Goal: Task Accomplishment & Management: Manage account settings

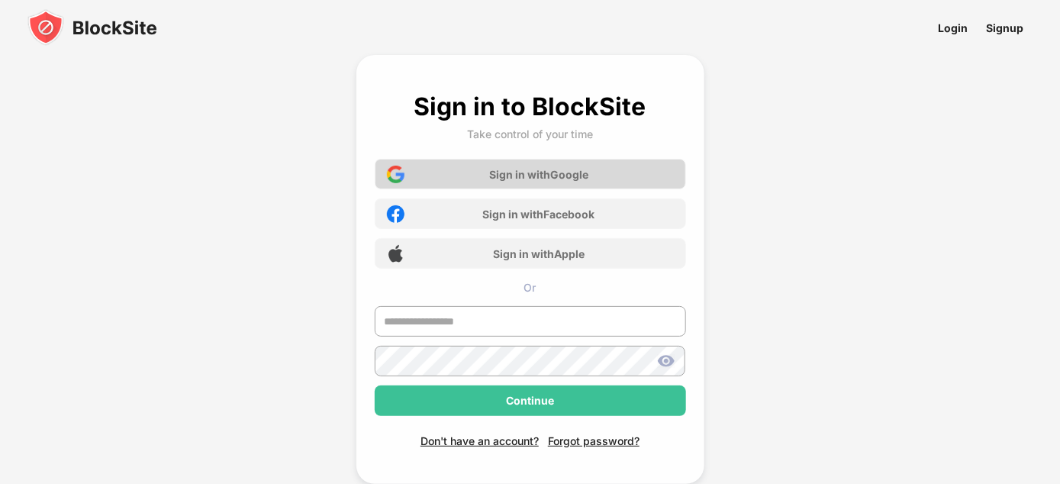
click at [559, 176] on div "Sign in with Google" at bounding box center [538, 174] width 99 height 13
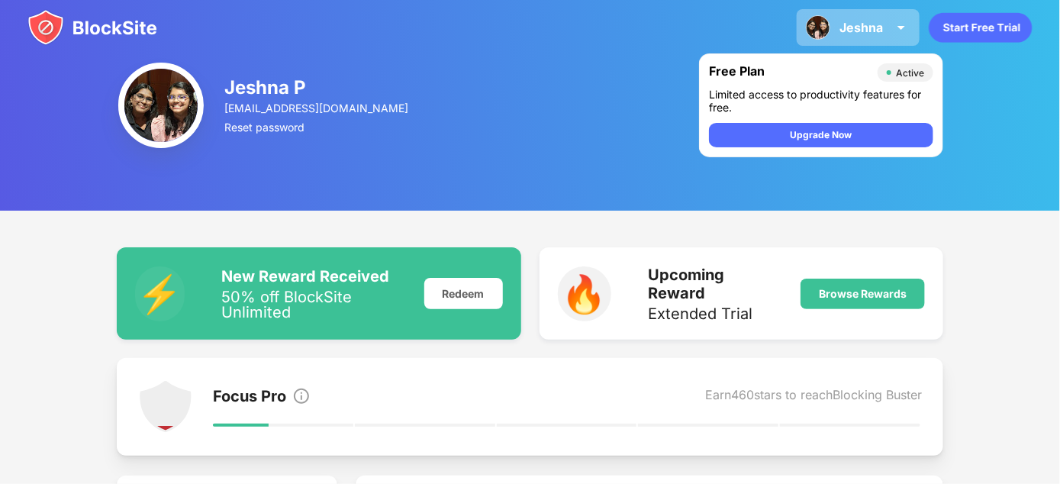
click at [865, 23] on div "Jeshna" at bounding box center [860, 27] width 43 height 15
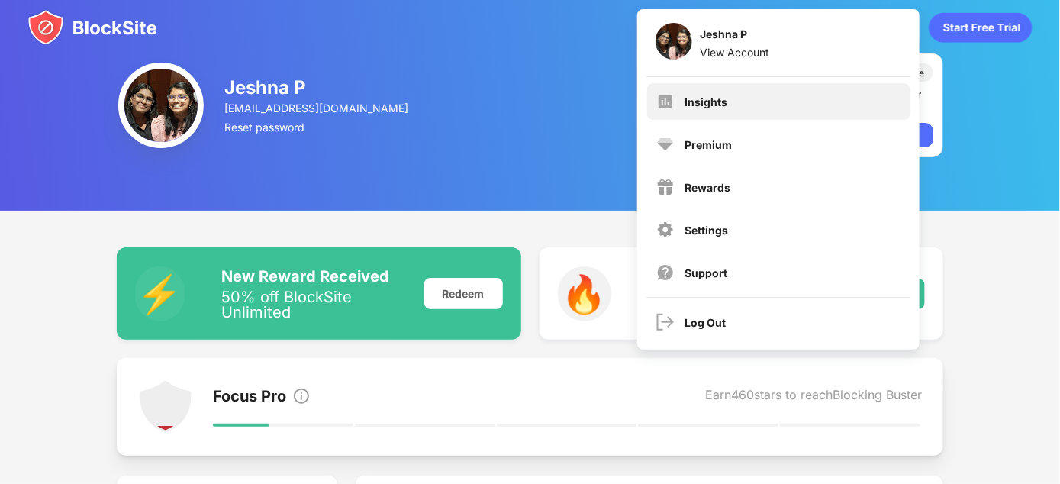
click at [847, 112] on div "Insights" at bounding box center [778, 101] width 263 height 37
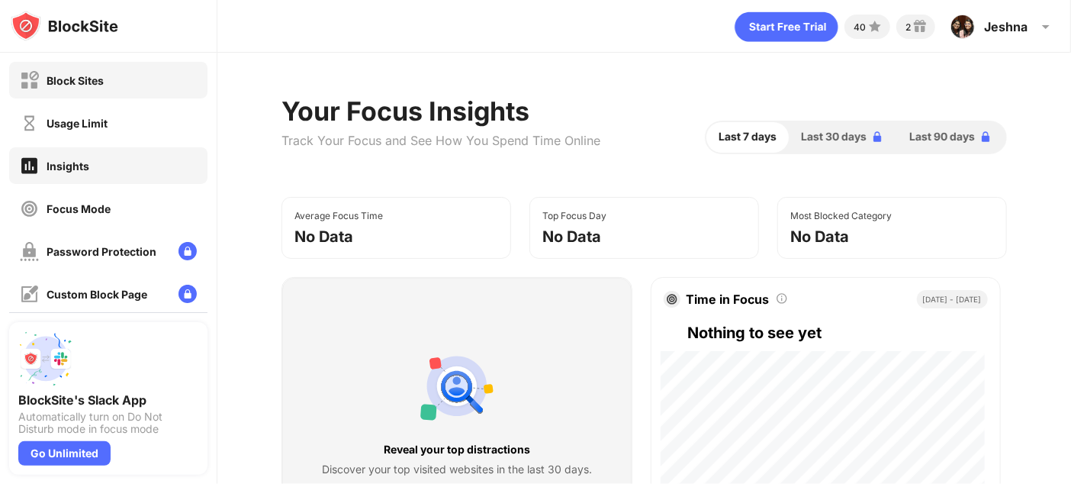
click at [112, 87] on div "Block Sites" at bounding box center [108, 80] width 198 height 37
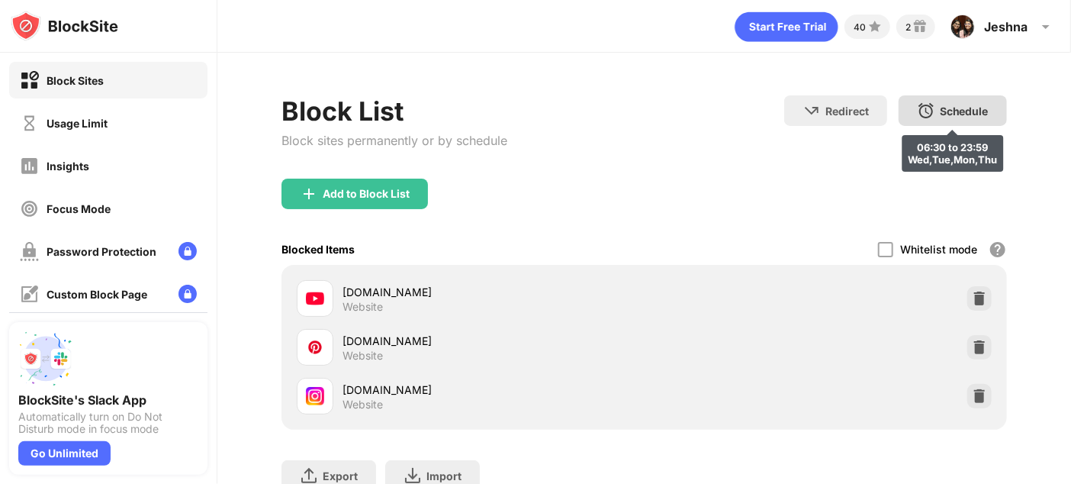
click at [920, 113] on img at bounding box center [926, 110] width 18 height 18
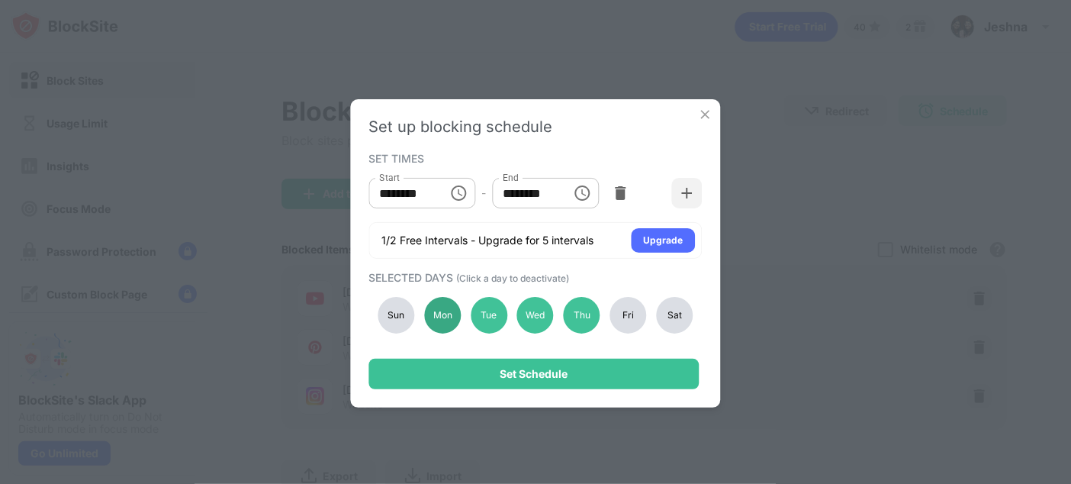
click at [447, 306] on div "Mon" at bounding box center [442, 315] width 37 height 37
click at [475, 307] on div "Tue" at bounding box center [489, 315] width 37 height 37
click at [530, 305] on div "Wed" at bounding box center [535, 315] width 37 height 37
click at [583, 327] on div "Thu" at bounding box center [582, 315] width 37 height 37
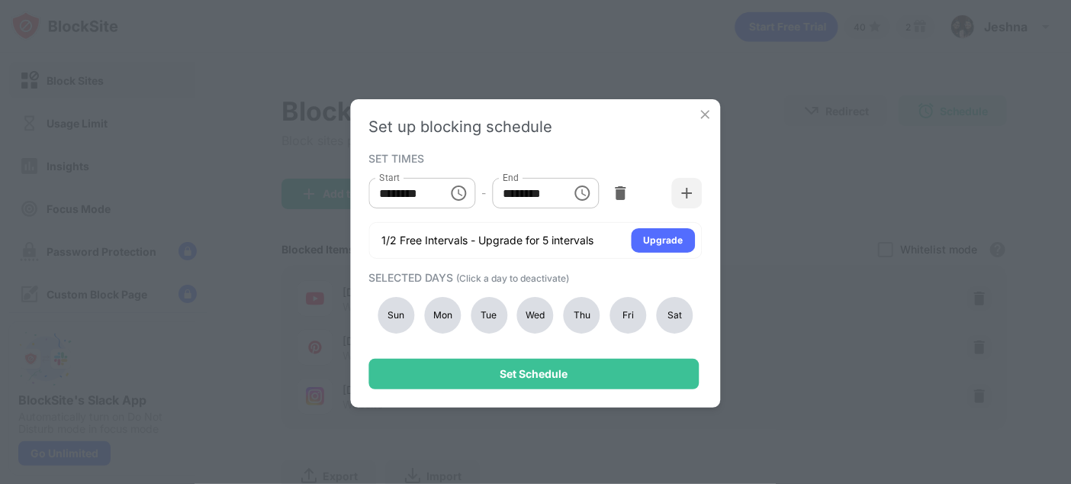
click at [411, 185] on input "********" at bounding box center [403, 193] width 69 height 31
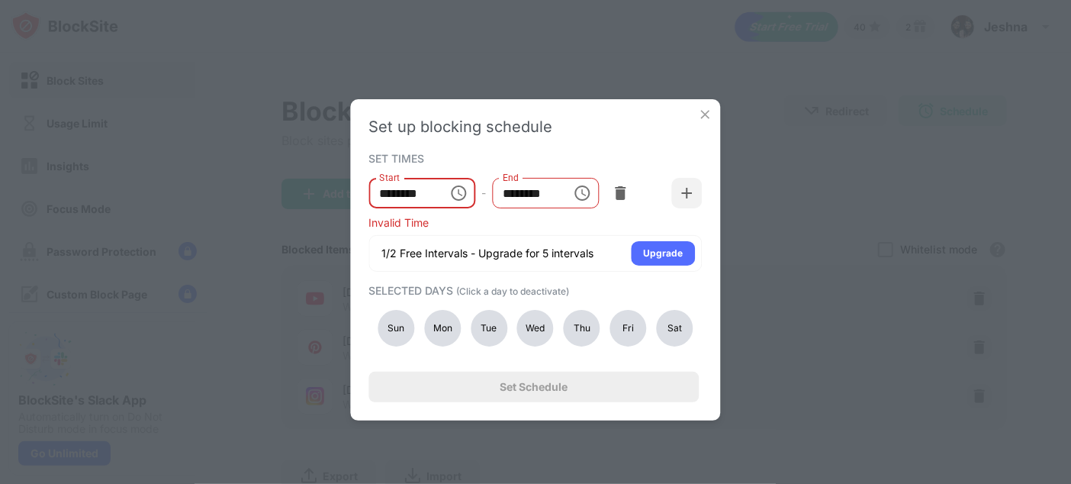
click at [387, 191] on input "********" at bounding box center [403, 193] width 69 height 31
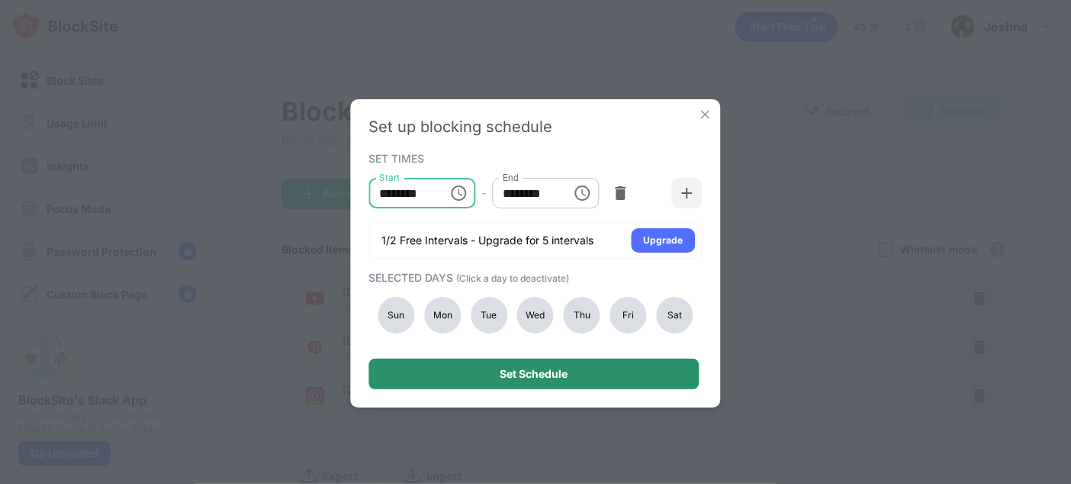
type input "********"
click at [622, 367] on div "Set Schedule" at bounding box center [534, 374] width 330 height 31
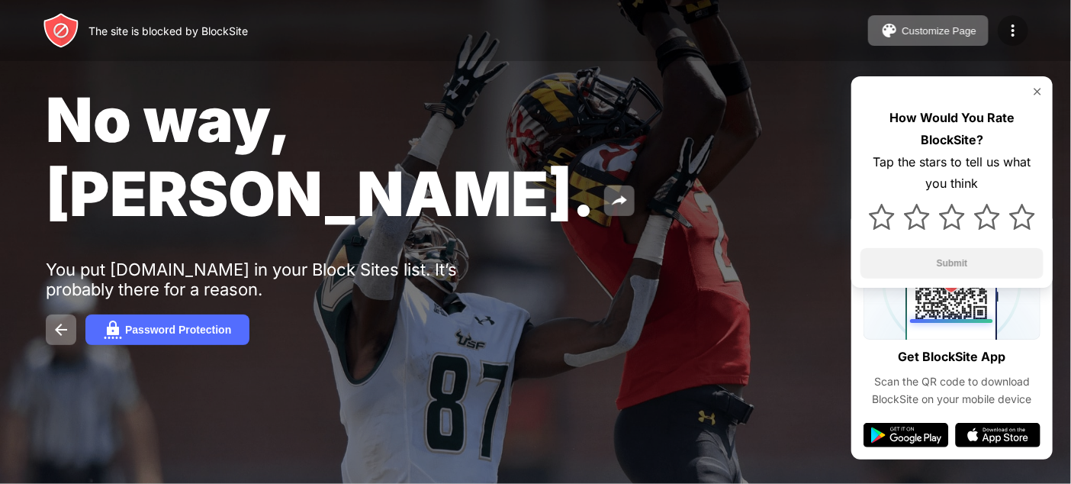
click at [1018, 24] on img at bounding box center [1013, 30] width 18 height 18
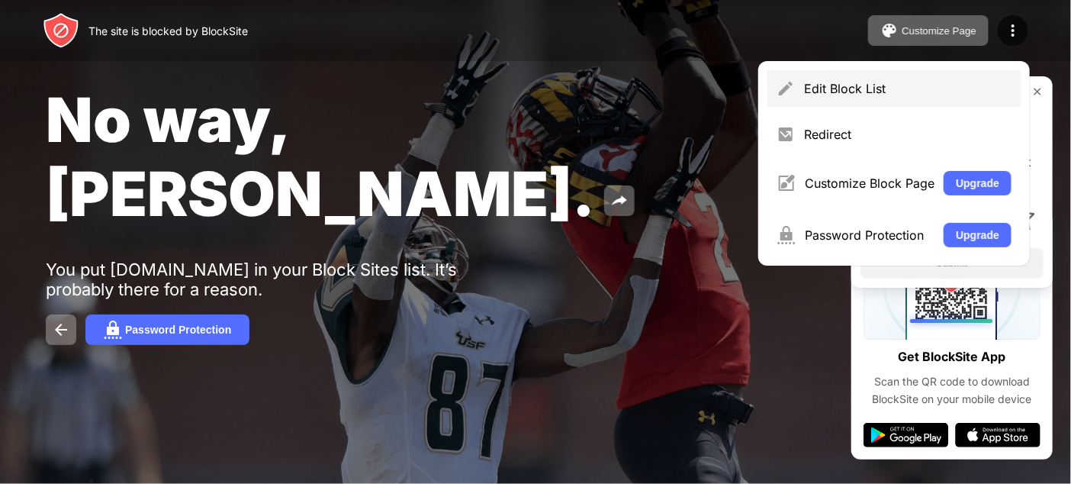
click at [857, 104] on div "Edit Block List" at bounding box center [893, 88] width 253 height 37
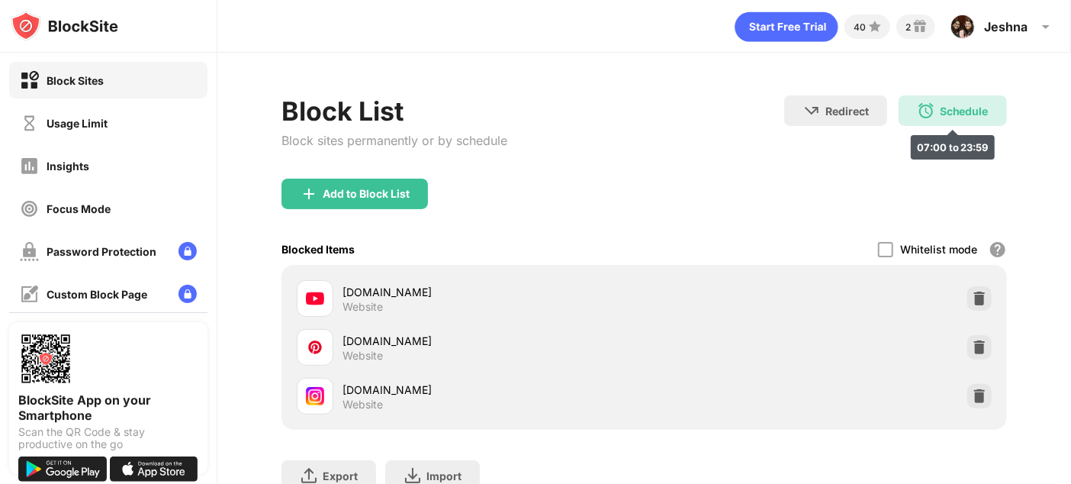
click at [935, 101] on div "Schedule 07:00 to 23:59" at bounding box center [953, 110] width 108 height 31
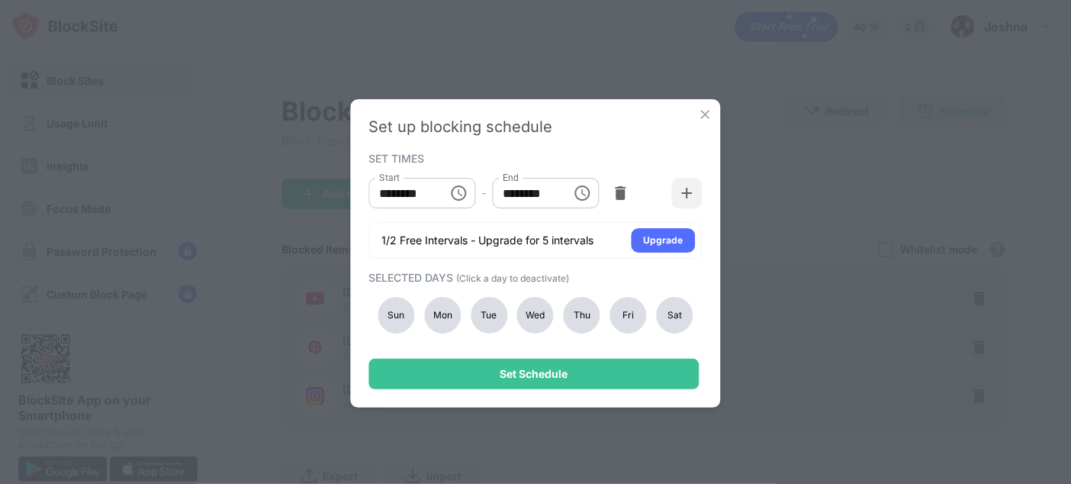
click at [748, 169] on div "Set up blocking schedule SET TIMES Start ******** Start - End ******** End 1/2 …" at bounding box center [535, 242] width 1071 height 484
click at [833, 167] on div "Set up blocking schedule SET TIMES Start ******** Start - End ******** End 1/2 …" at bounding box center [535, 242] width 1071 height 484
click at [698, 118] on img at bounding box center [705, 114] width 15 height 15
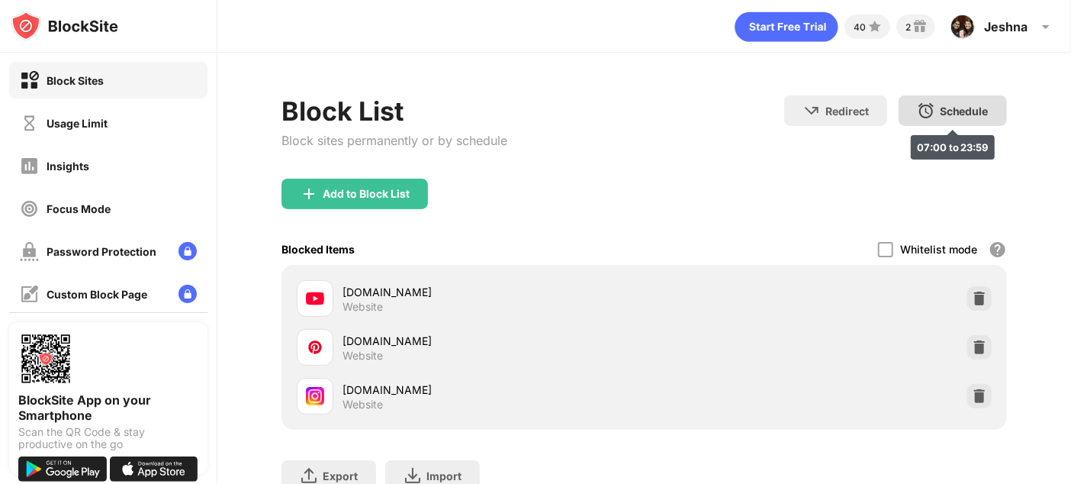
click at [924, 115] on div "Schedule 07:00 to 23:59" at bounding box center [953, 110] width 108 height 31
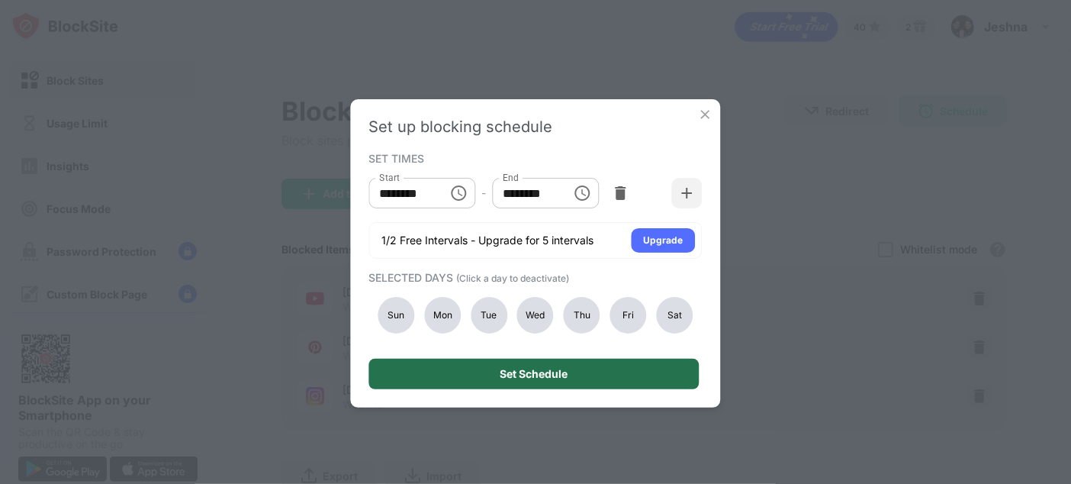
click at [617, 378] on div "Set Schedule" at bounding box center [534, 374] width 330 height 31
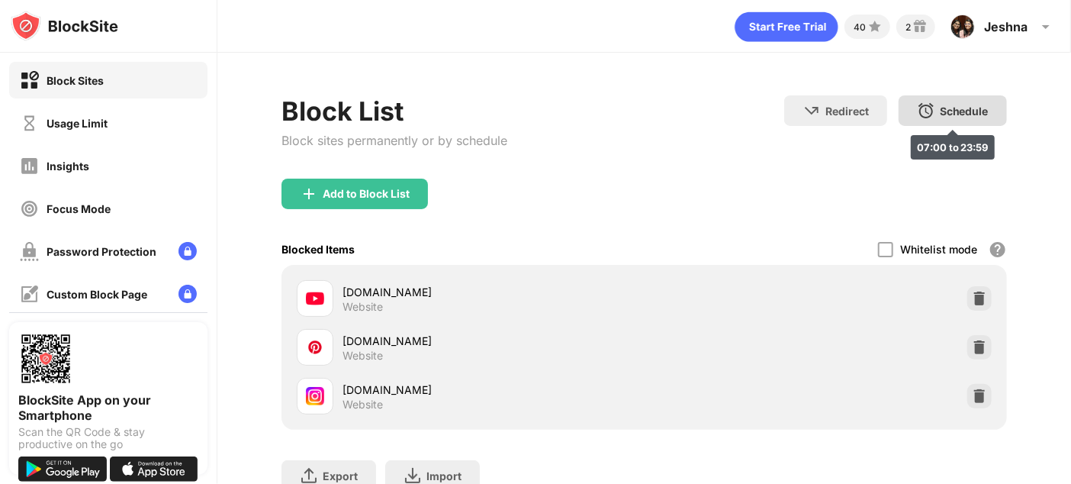
click at [944, 118] on div "Schedule 07:00 to 23:59" at bounding box center [953, 110] width 108 height 31
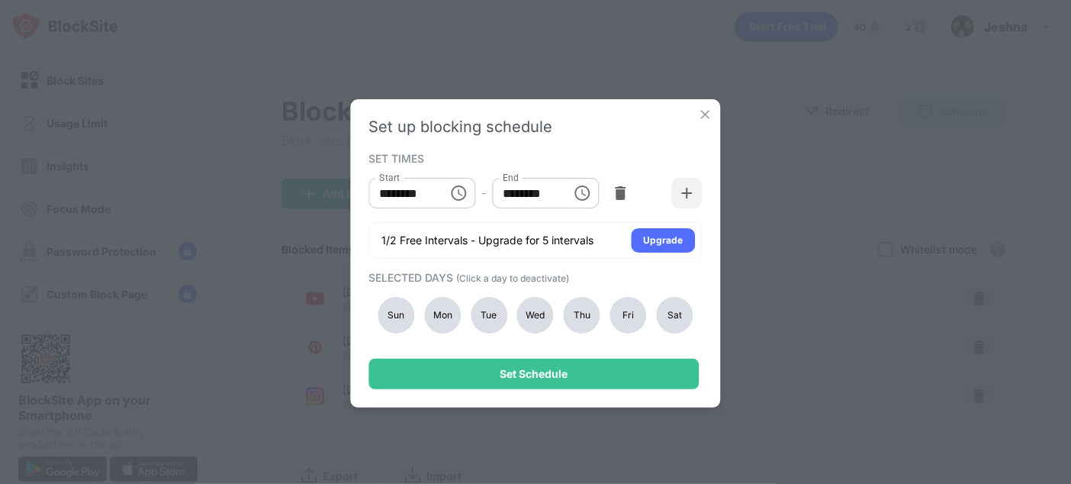
click at [682, 301] on div "Sat" at bounding box center [674, 315] width 37 height 37
click at [631, 313] on div "Fri" at bounding box center [628, 315] width 37 height 37
click at [580, 323] on div "Thu" at bounding box center [582, 315] width 37 height 37
click at [531, 307] on div "Wed" at bounding box center [535, 315] width 37 height 37
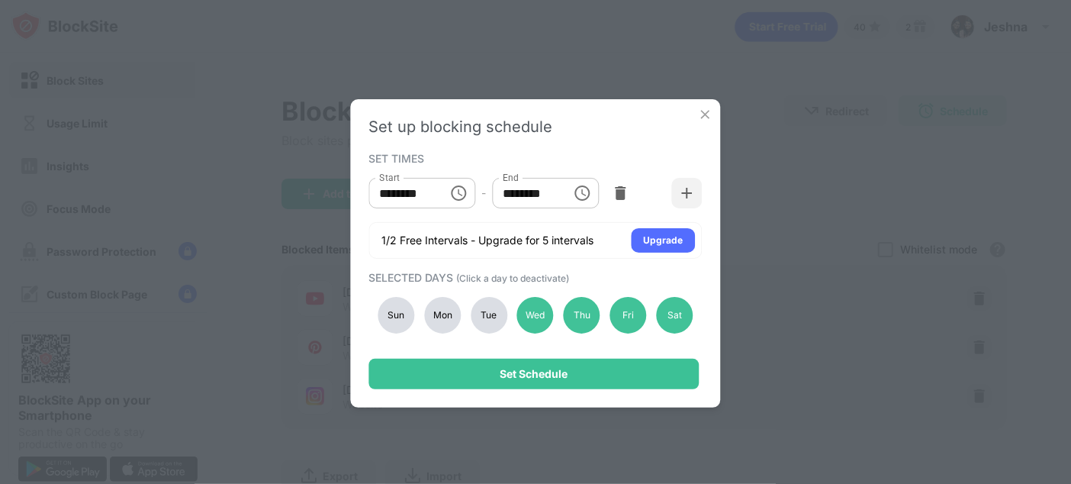
click at [475, 300] on div "Tue" at bounding box center [489, 315] width 37 height 37
click at [437, 314] on div "Mon" at bounding box center [442, 315] width 37 height 37
click at [387, 323] on div "Sun" at bounding box center [396, 315] width 37 height 37
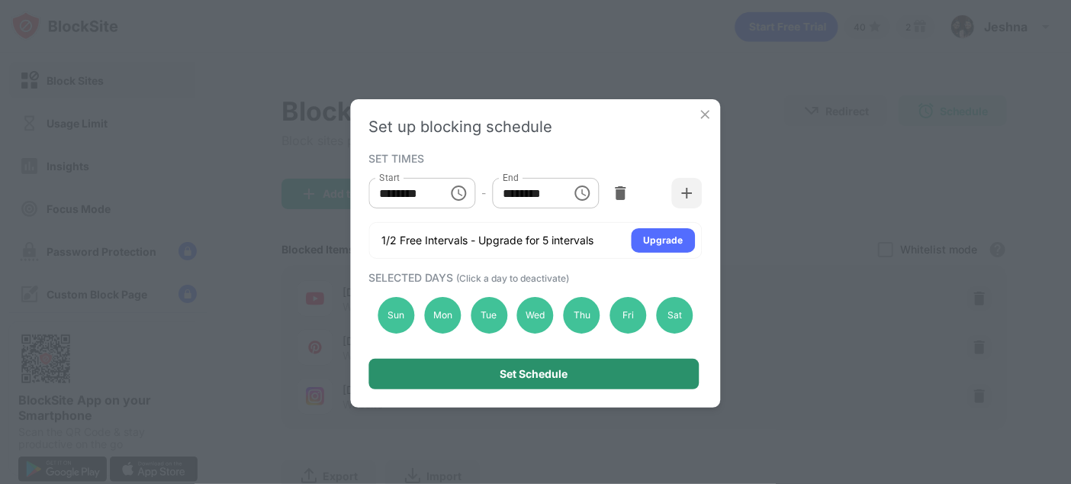
click at [415, 383] on div "Set Schedule" at bounding box center [534, 374] width 330 height 31
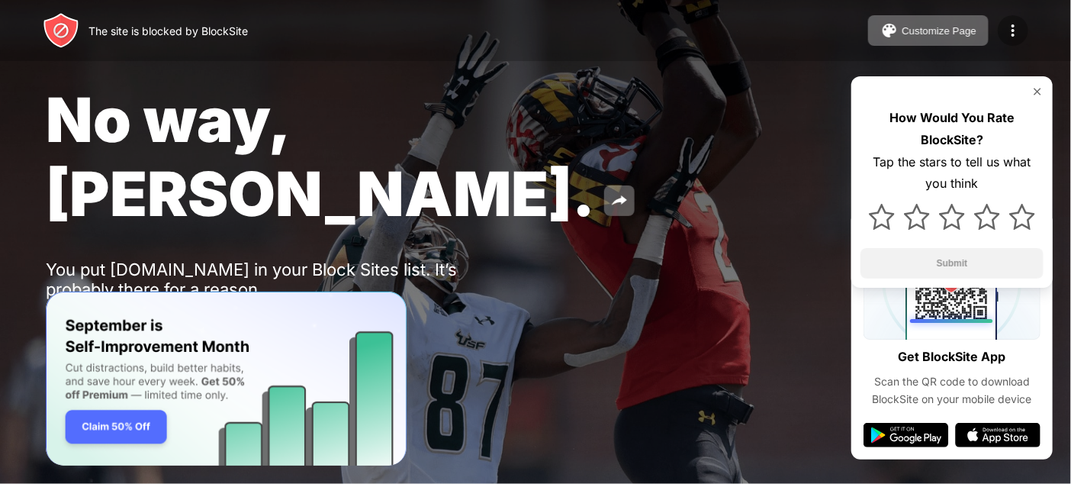
click at [1008, 33] on img at bounding box center [1013, 30] width 18 height 18
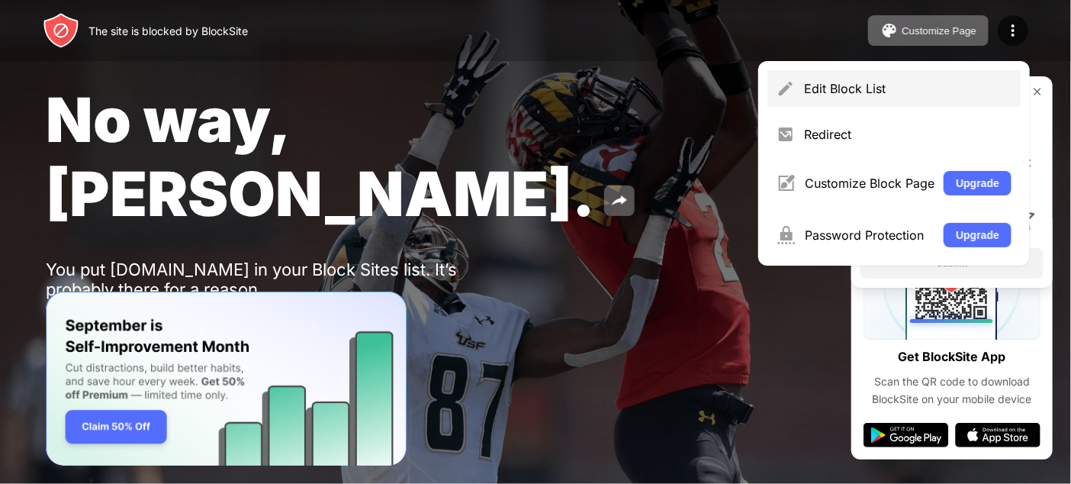
click at [869, 101] on div "Edit Block List" at bounding box center [893, 88] width 253 height 37
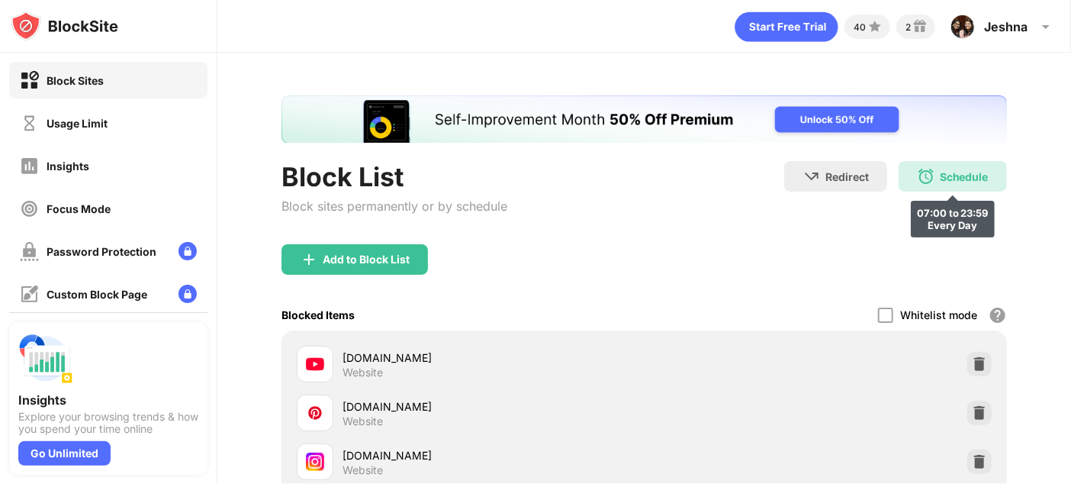
click at [934, 169] on div "Schedule 07:00 to 23:59 Every Day" at bounding box center [953, 176] width 108 height 31
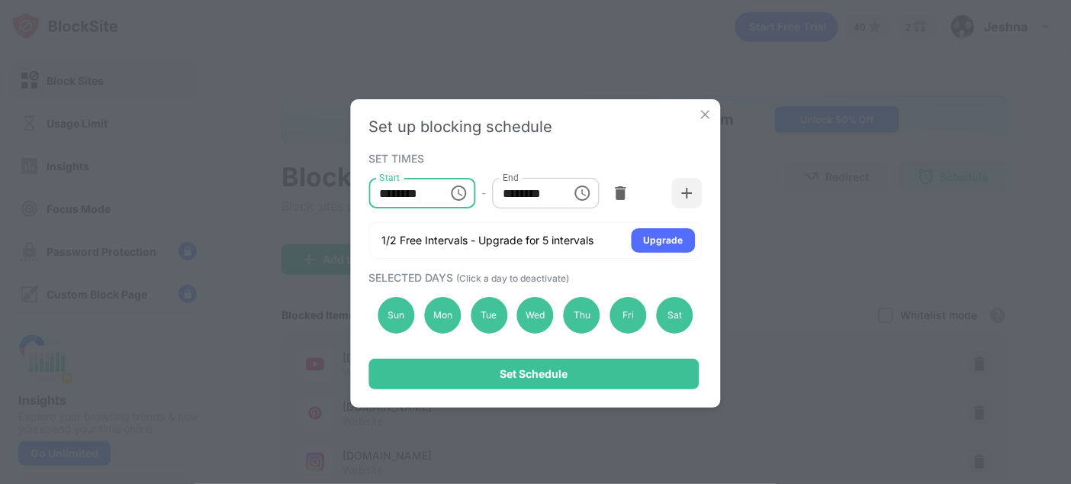
click at [392, 191] on input "********" at bounding box center [403, 193] width 69 height 31
type input "********"
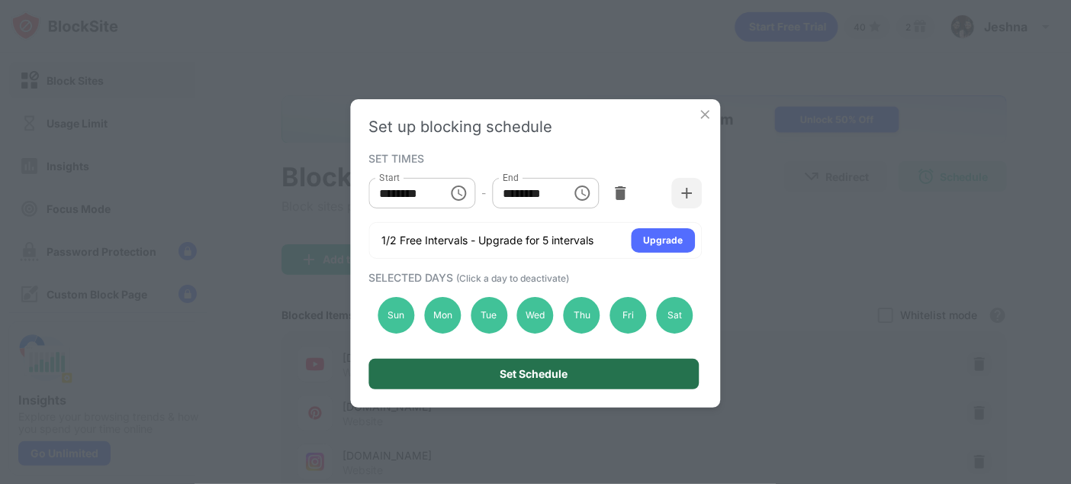
click at [474, 377] on div "Set Schedule" at bounding box center [534, 374] width 330 height 31
